Goal: Contribute content

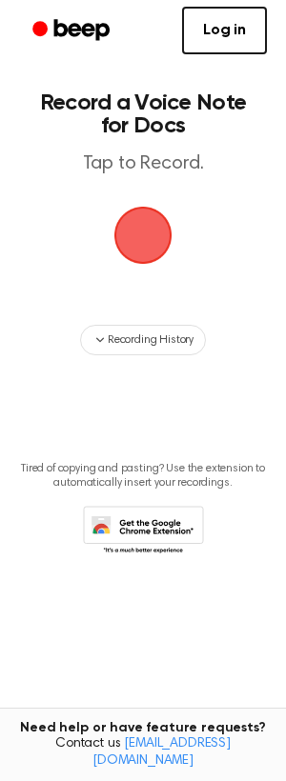
click at [145, 244] on span "button" at bounding box center [143, 236] width 102 height 102
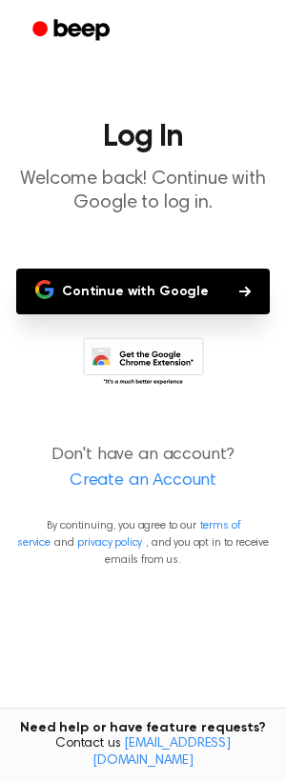
click at [151, 295] on button "Continue with Google" at bounding box center [142, 291] width 253 height 46
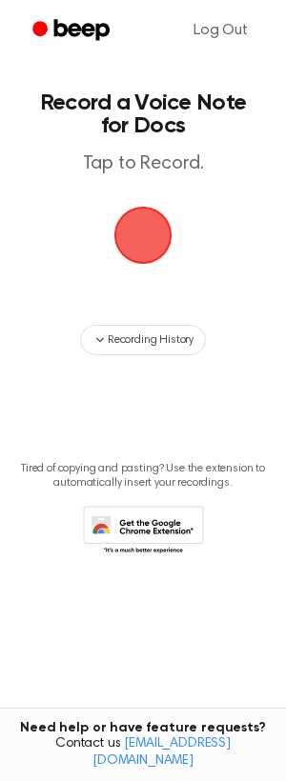
click at [142, 223] on span "button" at bounding box center [142, 235] width 105 height 105
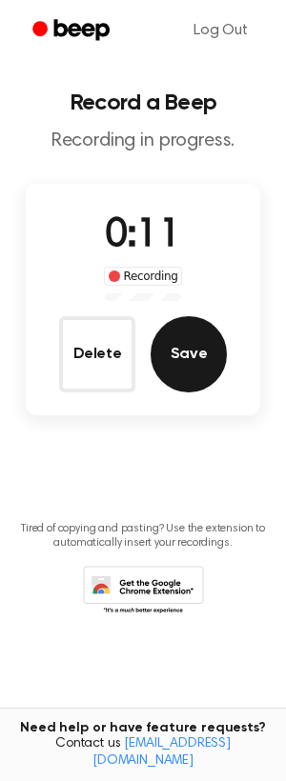
click at [181, 359] on button "Save" at bounding box center [188, 354] width 76 height 76
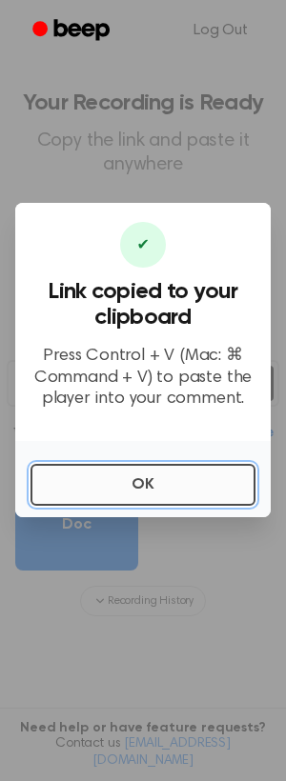
click at [186, 479] on button "OK" at bounding box center [142, 485] width 225 height 42
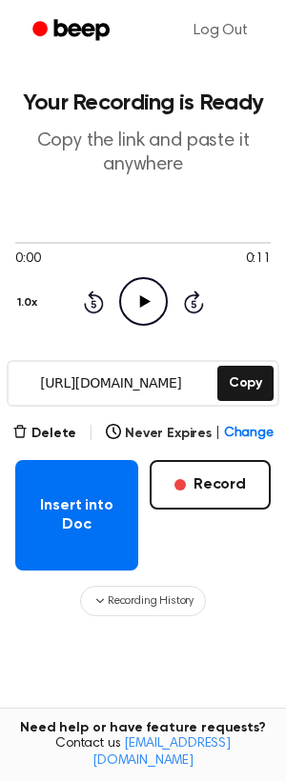
click at [140, 298] on icon at bounding box center [144, 301] width 10 height 12
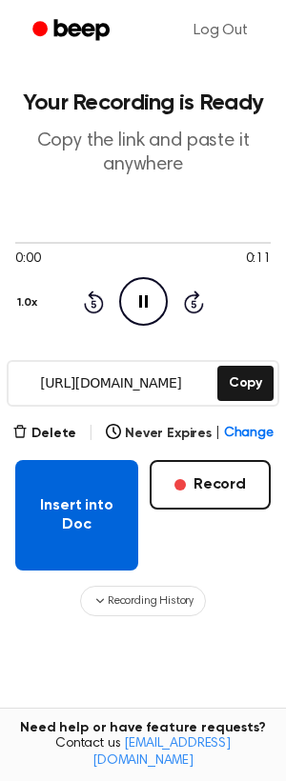
click at [91, 514] on button "Insert into Doc" at bounding box center [76, 515] width 123 height 110
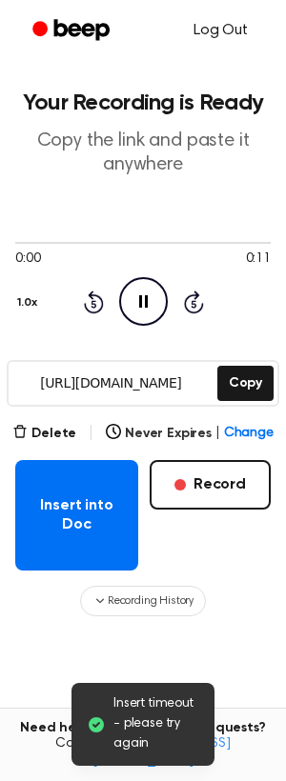
click at [237, 29] on link "Log Out" at bounding box center [220, 31] width 92 height 46
